Goal: Task Accomplishment & Management: Complete application form

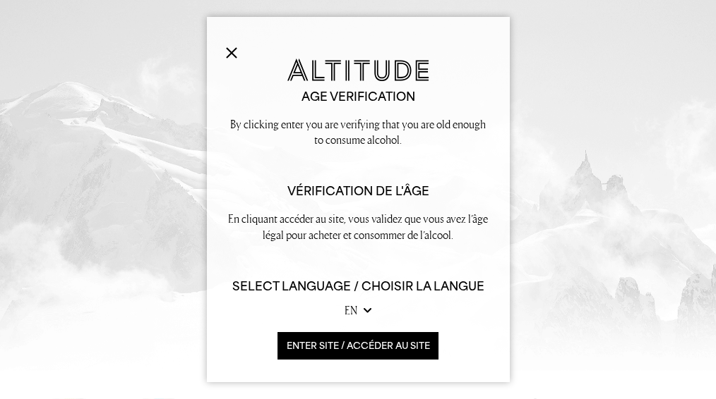
scroll to position [48, 0]
click at [357, 335] on button "ENTER SITE / accéder au site" at bounding box center [358, 346] width 162 height 28
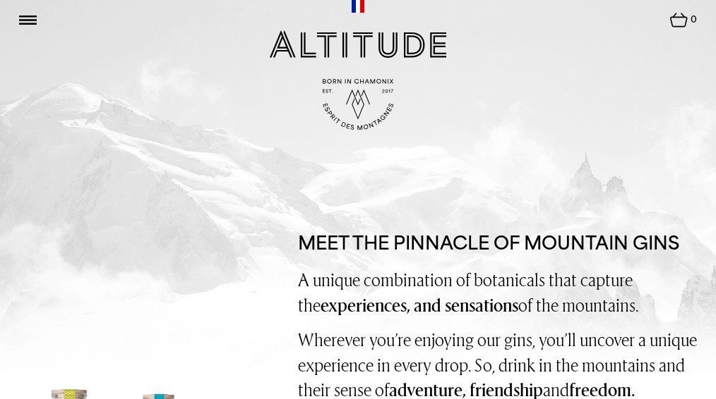
click at [25, 20] on img at bounding box center [28, 20] width 18 height 9
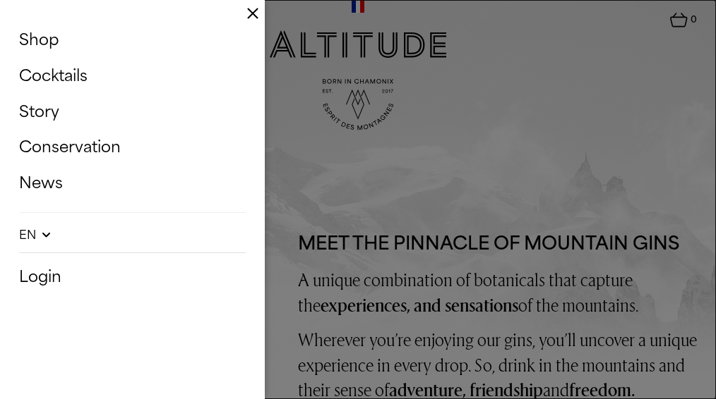
click at [251, 11] on img at bounding box center [252, 13] width 11 height 11
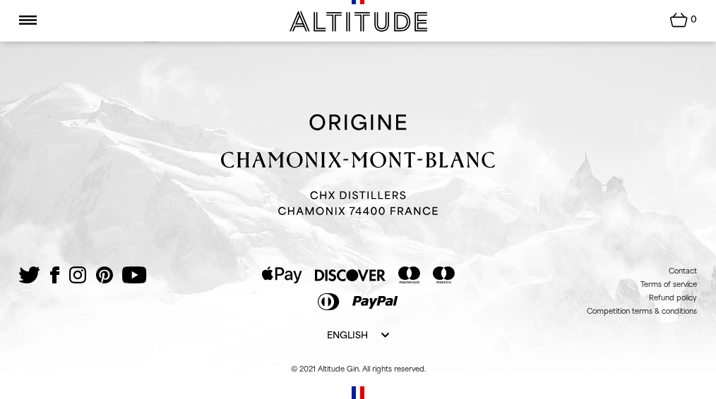
scroll to position [3529, 0]
click at [678, 265] on div "Contact Terms of service Refund policy Competition terms & conditions Update" at bounding box center [358, 256] width 678 height 285
click at [687, 268] on link "Contact" at bounding box center [682, 271] width 28 height 8
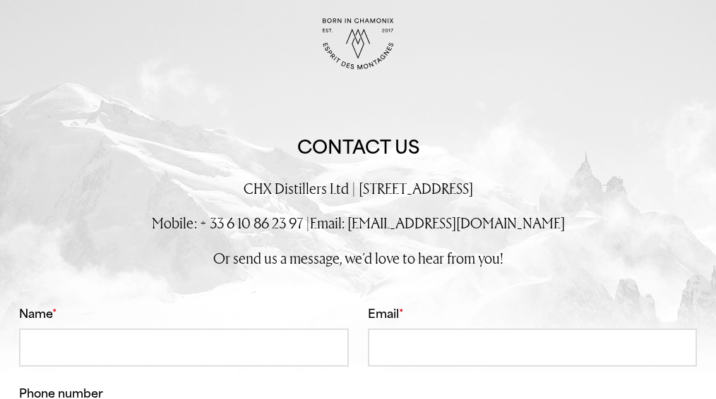
scroll to position [141, 0]
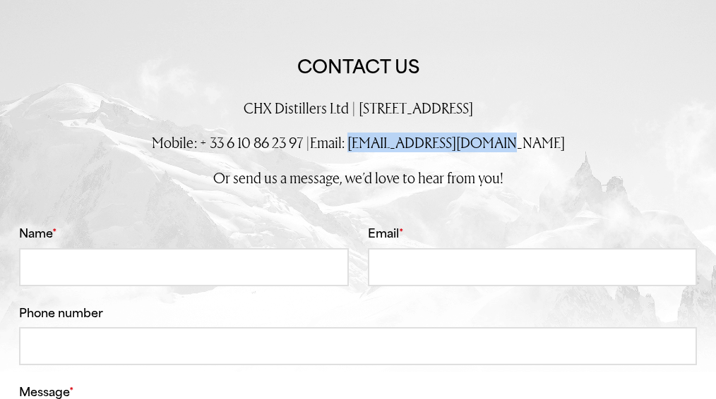
drag, startPoint x: 546, startPoint y: 154, endPoint x: 393, endPoint y: 159, distance: 152.5
click at [393, 152] on p "Mobile: + 33 6 10 86 23 97 | Email: info@chxdistillers.com" at bounding box center [358, 143] width 678 height 20
copy p "[EMAIL_ADDRESS][DOMAIN_NAME]"
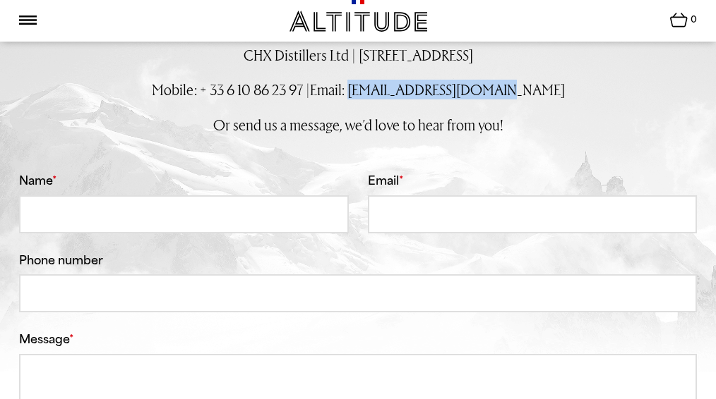
scroll to position [353, 0]
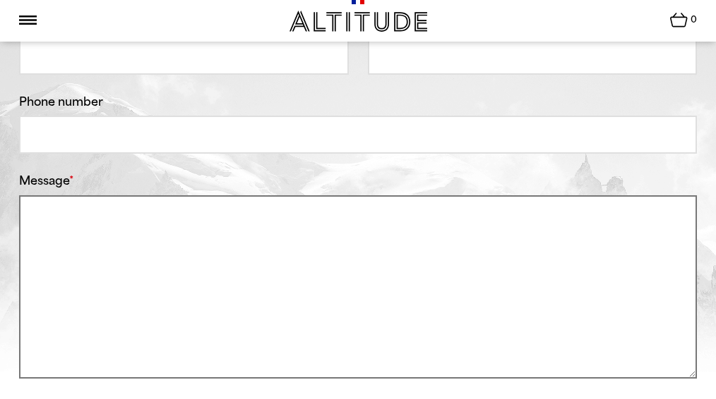
click at [145, 260] on textarea "Message *" at bounding box center [358, 286] width 678 height 183
paste textarea "Bonjour. J'espère que vous allez bien. Nous aimerions vous présenter nos produi…"
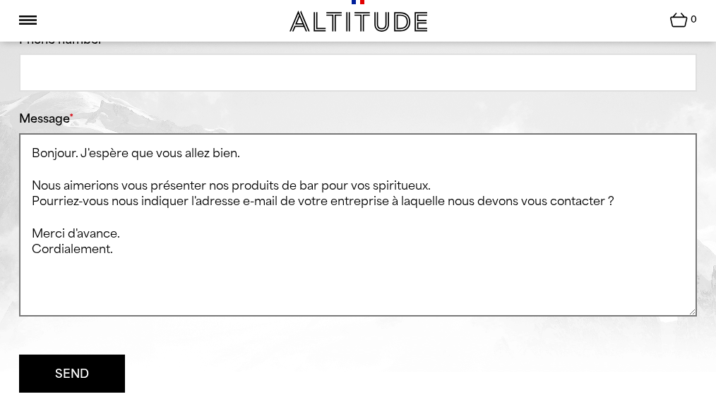
scroll to position [423, 0]
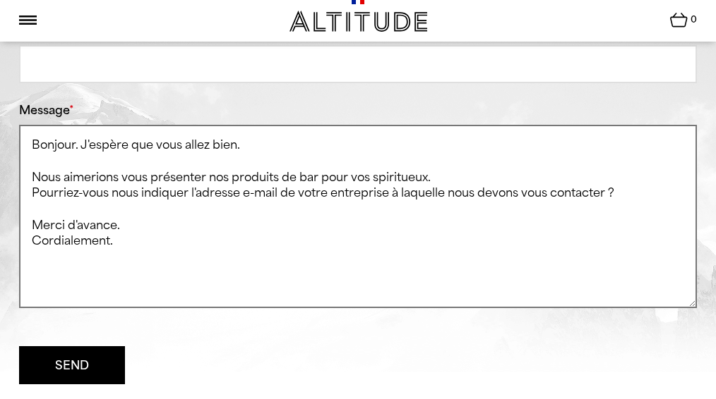
click at [37, 261] on textarea "Bonjour. J'espère que vous allez bien. Nous aimerions vous présenter nos produi…" at bounding box center [358, 216] width 678 height 183
click at [345, 285] on textarea "Bonjour. J'espère que vous allez bien. Nous aimerions vous présenter nos produi…" at bounding box center [358, 216] width 678 height 183
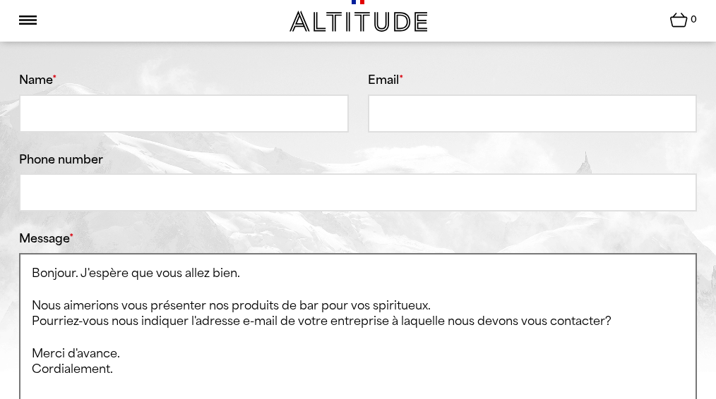
scroll to position [282, 0]
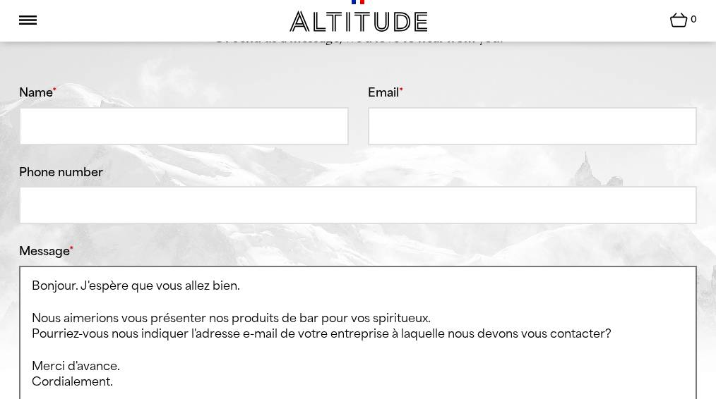
type textarea "Bonjour. J'espère que vous allez bien. Nous aimerions vous présenter nos produi…"
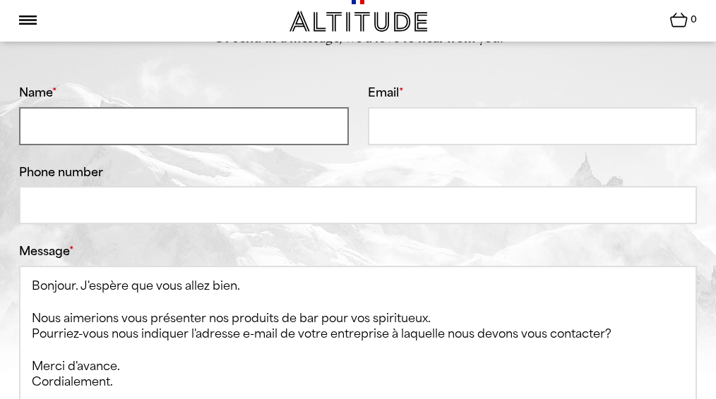
click at [54, 145] on input "Name *" at bounding box center [184, 126] width 330 height 38
type input "Paula Silva"
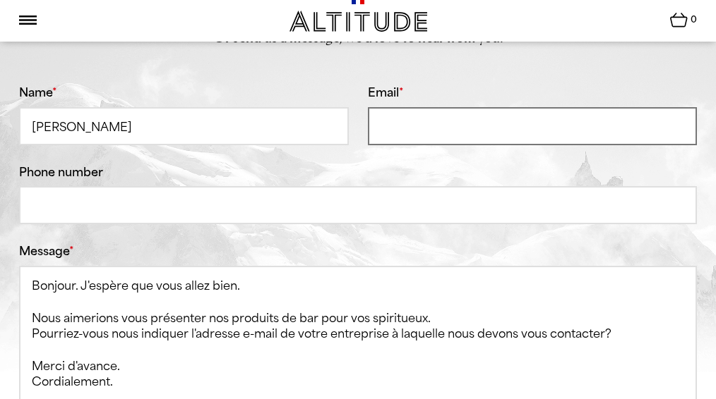
type input "secretariado@rscork.com"
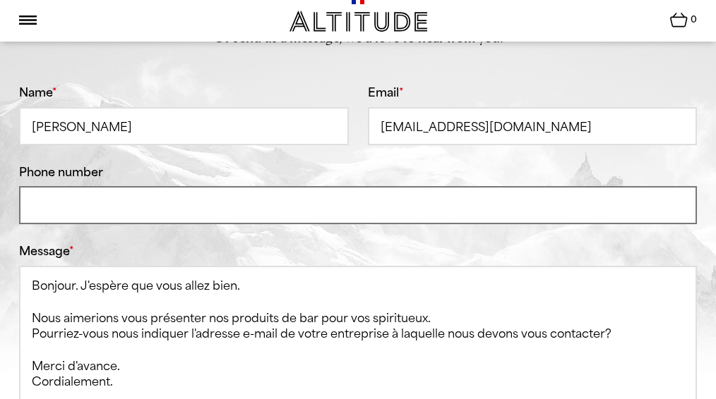
type input "962303768"
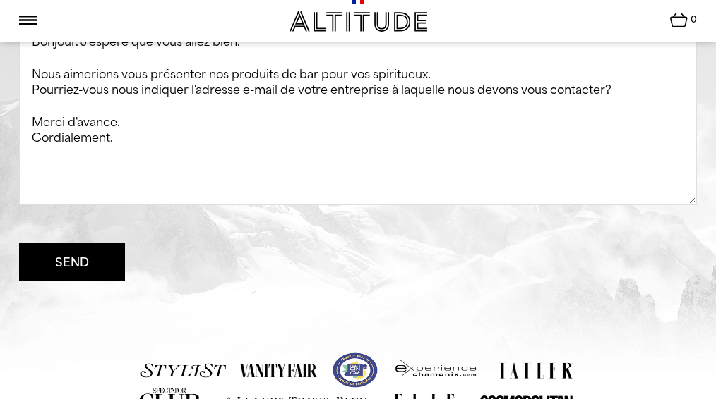
scroll to position [565, 0]
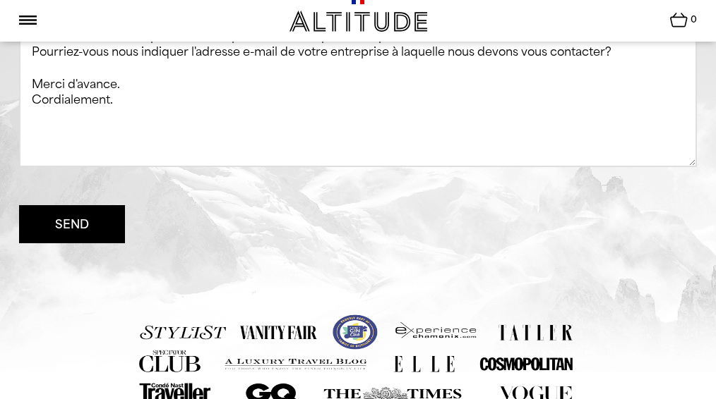
click at [38, 243] on button "Send" at bounding box center [72, 224] width 106 height 38
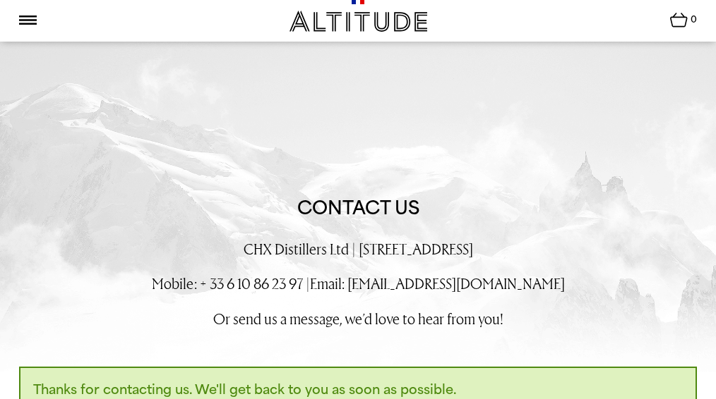
scroll to position [390, 0]
